Goal: Task Accomplishment & Management: Use online tool/utility

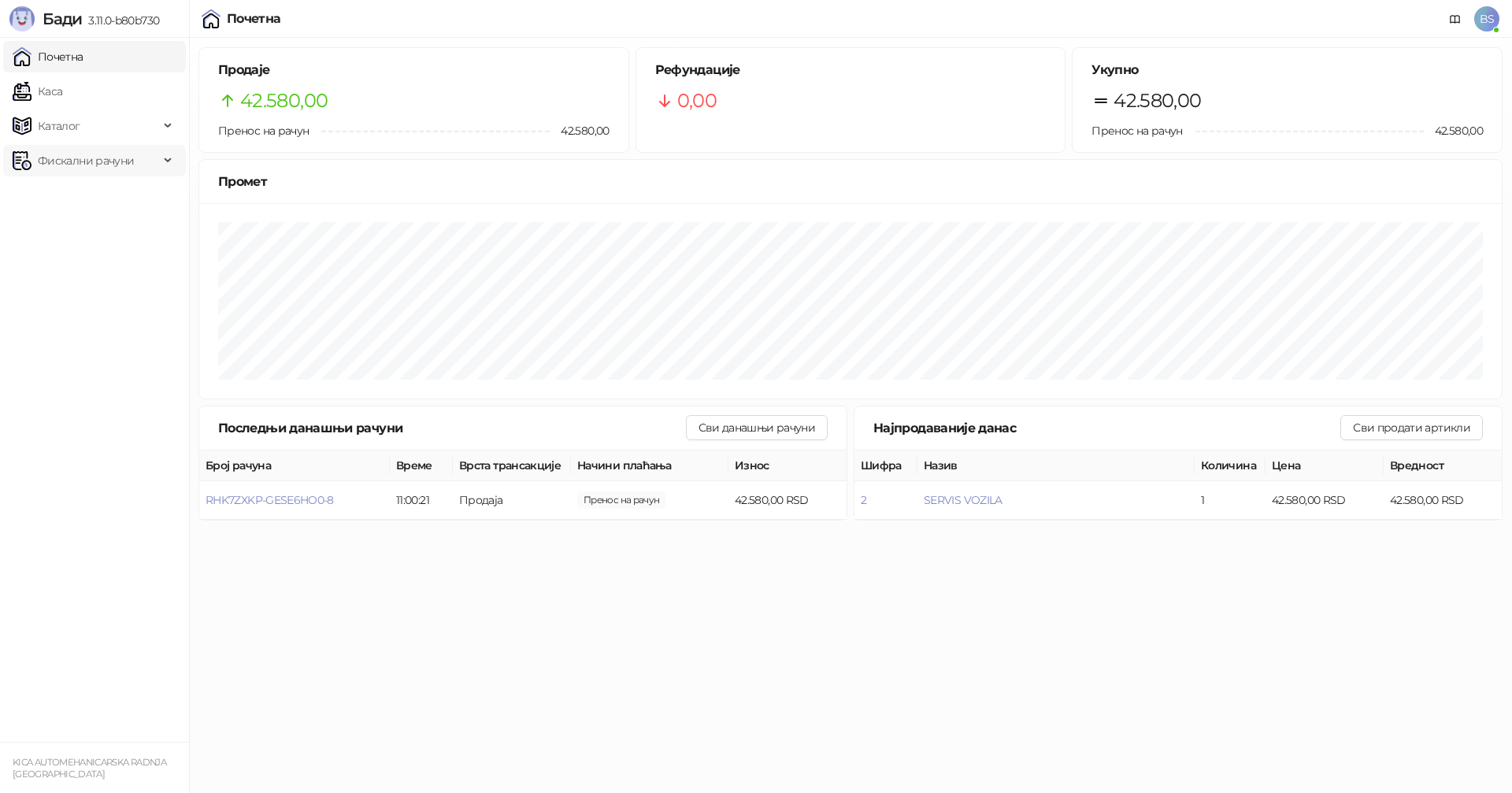
click at [74, 160] on span "Фискални рачуни" at bounding box center [85, 161] width 97 height 31
click at [75, 198] on link "Издати рачуни" at bounding box center [72, 195] width 106 height 31
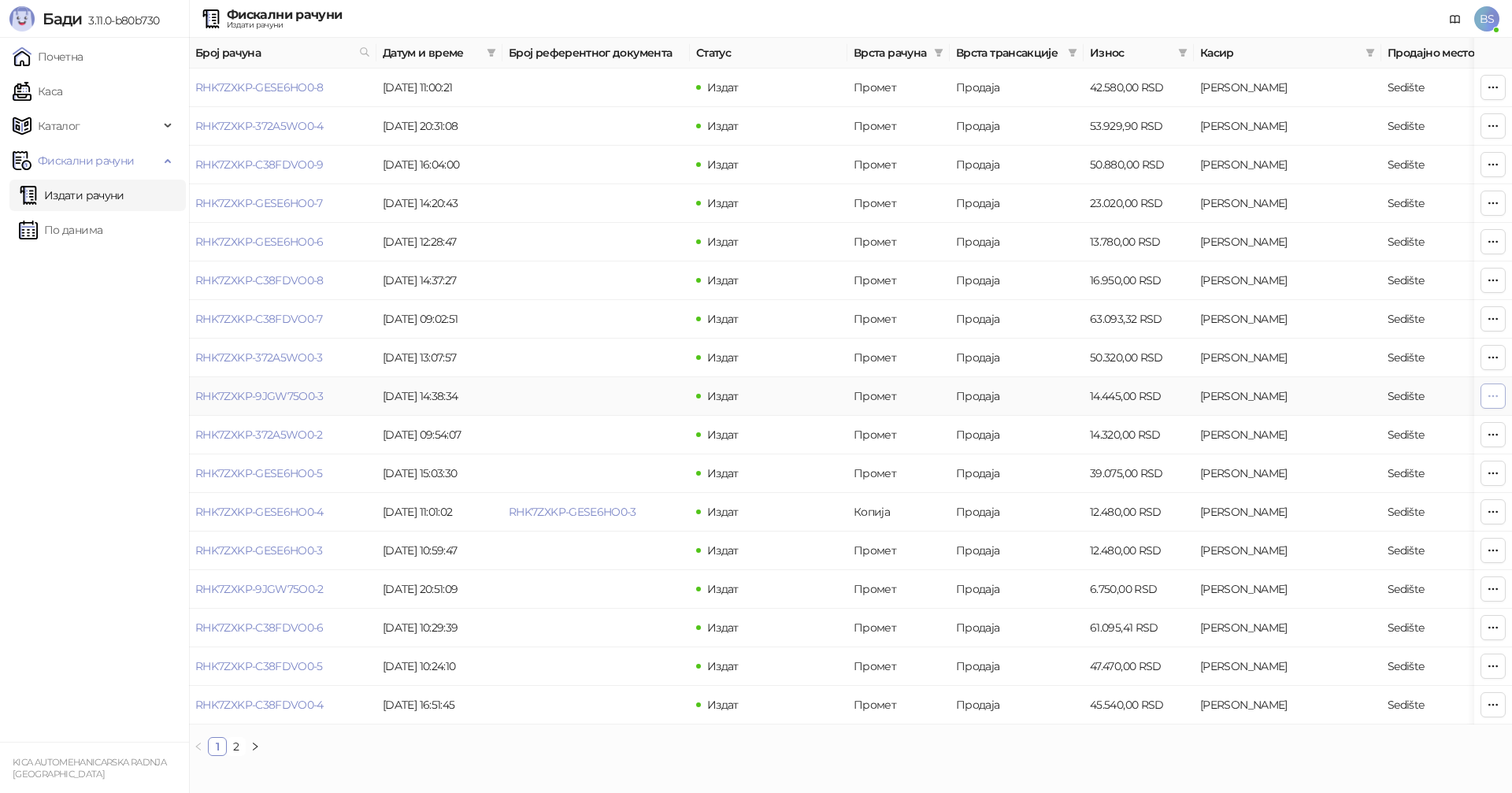
click at [1491, 392] on icon "button" at bounding box center [1493, 396] width 13 height 13
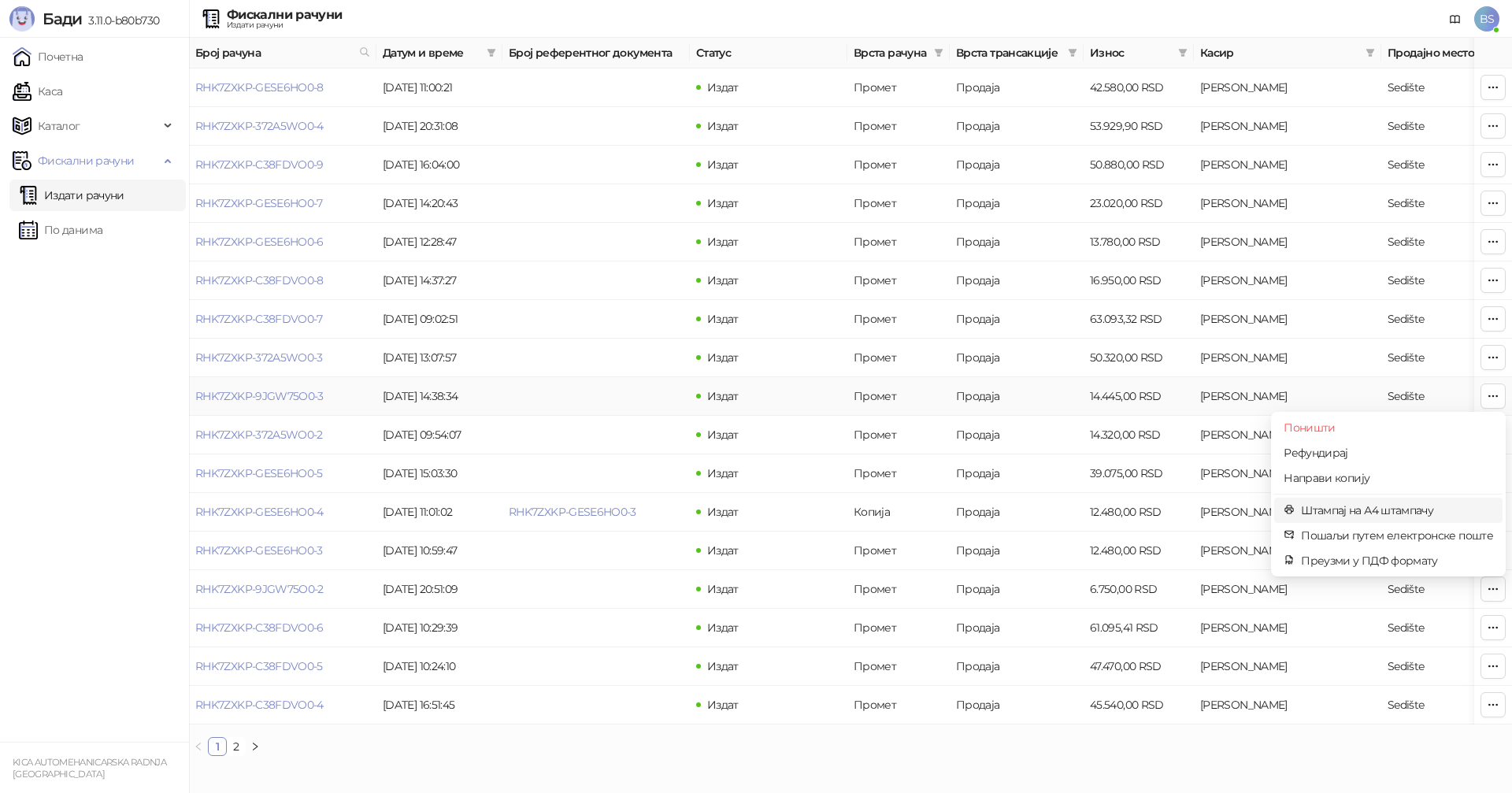
click at [1347, 511] on span "Штампај на А4 штампачу" at bounding box center [1396, 510] width 192 height 17
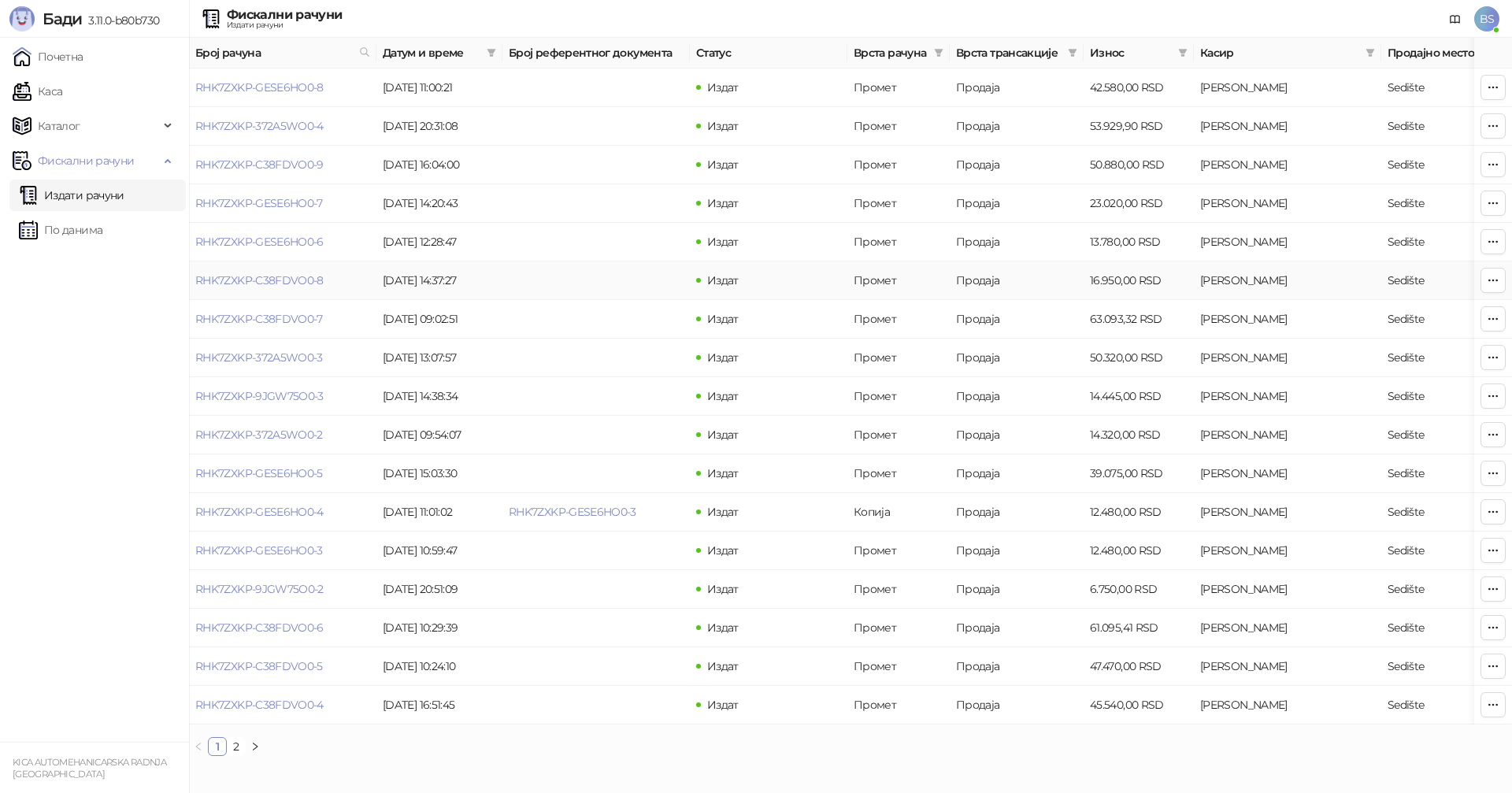
click at [197, 284] on link "RHK7ZXKP-C38FDVO0-8" at bounding box center [259, 279] width 129 height 14
